Goal: Navigation & Orientation: Go to known website

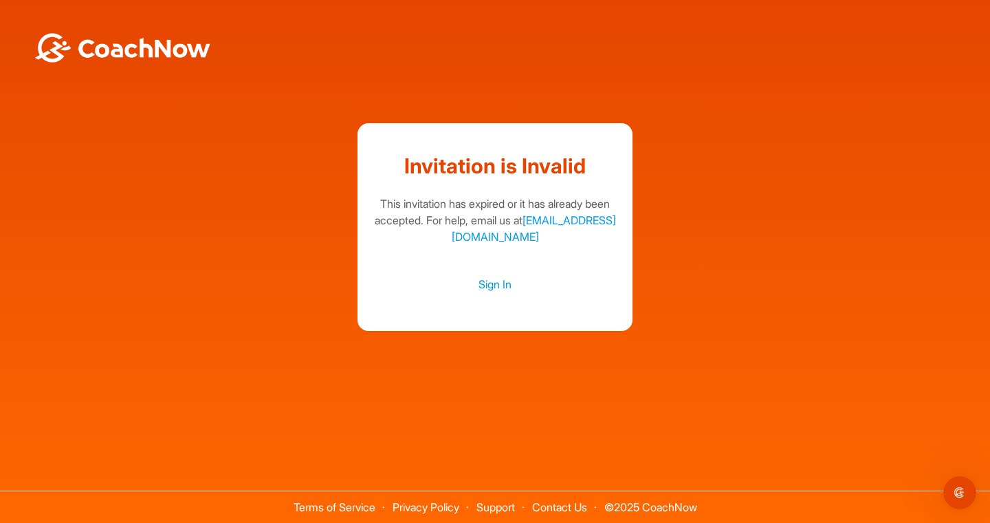
click at [774, 145] on div "Invitation is Invalid This invitation has expired or it has already been accept…" at bounding box center [495, 227] width 977 height 208
